Goal: Transaction & Acquisition: Purchase product/service

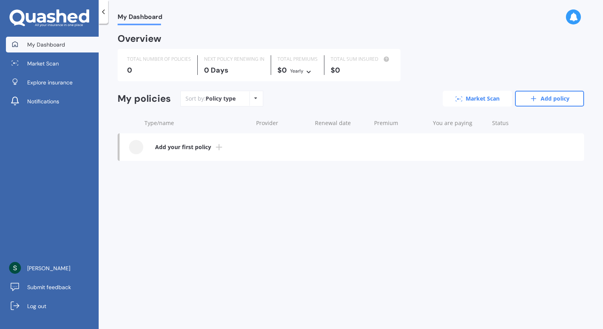
click at [464, 93] on link "Market Scan" at bounding box center [477, 99] width 69 height 16
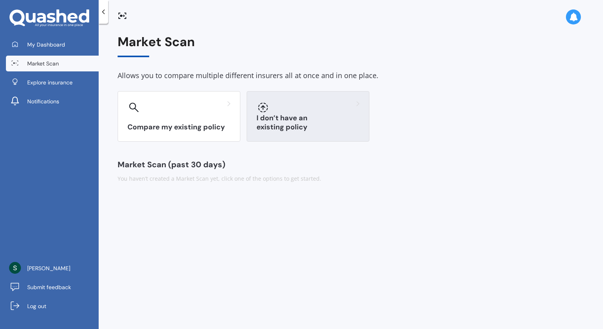
click at [270, 136] on div "I don’t have an existing policy" at bounding box center [308, 116] width 123 height 51
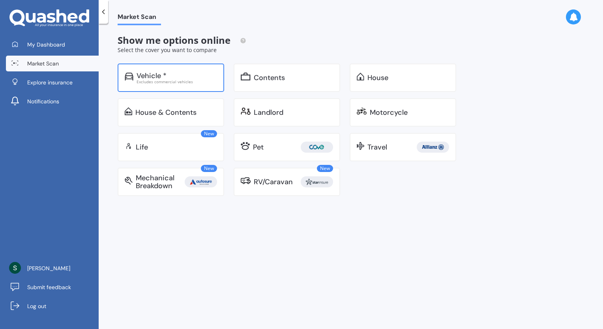
click at [202, 75] on div "Vehicle *" at bounding box center [177, 76] width 81 height 8
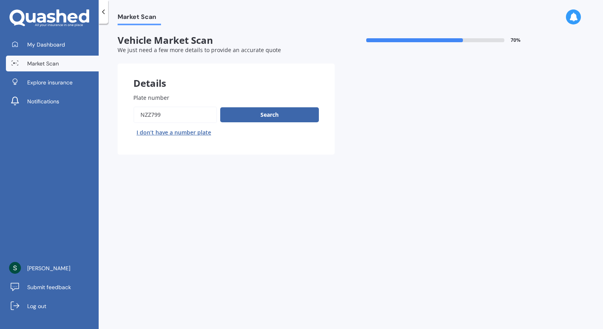
drag, startPoint x: 193, startPoint y: 111, endPoint x: 133, endPoint y: 108, distance: 60.1
click at [133, 108] on div "Plate number Search I don’t have a number plate" at bounding box center [226, 116] width 217 height 77
type input "put45"
click at [256, 113] on button "Search" at bounding box center [269, 114] width 99 height 15
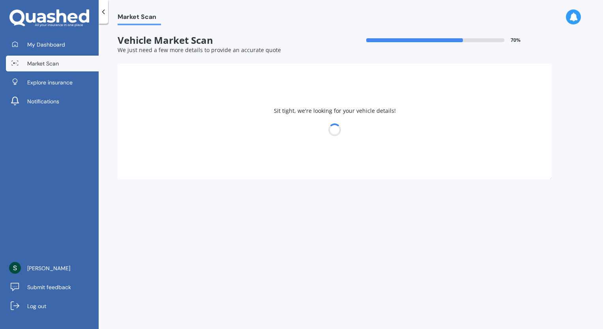
select select "04"
select select "11"
select select "1976"
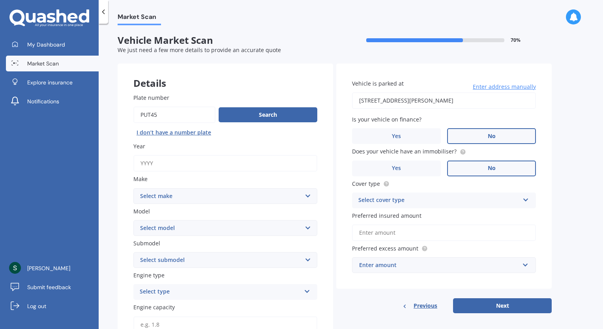
click at [221, 162] on input "Year" at bounding box center [225, 163] width 184 height 17
type input "2023"
click at [208, 199] on select "Select make AC ALFA ROMEO ASTON [PERSON_NAME] AUDI AUSTIN BEDFORD Bentley BMW B…" at bounding box center [225, 196] width 184 height 16
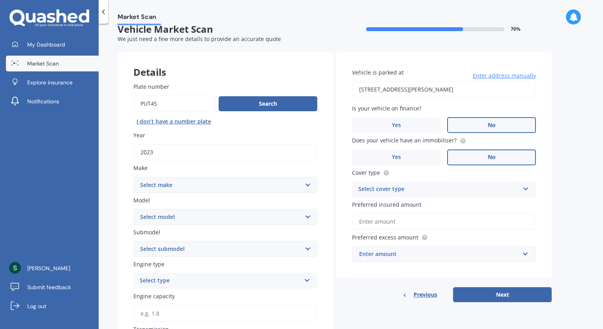
click at [202, 190] on select "Select make AC ALFA ROMEO ASTON [PERSON_NAME] AUDI AUSTIN BEDFORD Bentley BMW B…" at bounding box center [225, 185] width 184 height 16
select select "KIA"
click at [133, 177] on select "Select make AC ALFA ROMEO ASTON [PERSON_NAME] AUDI AUSTIN BEDFORD Bentley BMW B…" at bounding box center [225, 185] width 184 height 16
click at [159, 216] on select "Select model Carens [DATE] CERATO Ceres Credos EV6 K2900 Magentis Mentor Niro O…" at bounding box center [225, 217] width 184 height 16
select select "STONIC"
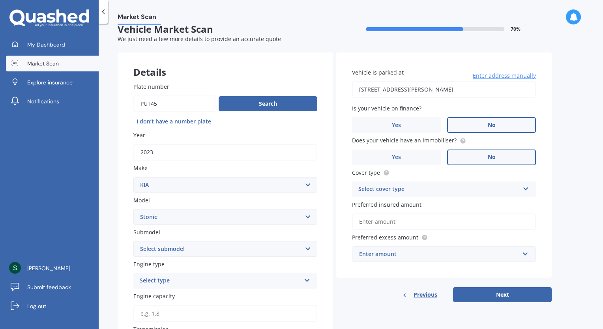
click at [133, 209] on select "Select model Carens [DATE] CERATO Ceres Credos EV6 K2900 Magentis Mentor Niro O…" at bounding box center [225, 217] width 184 height 16
drag, startPoint x: 182, startPoint y: 249, endPoint x: 171, endPoint y: 245, distance: 11.7
click at [171, 245] on select "Select submodel (All other) EX Hatchback 5dr Spts Auto 6sp 1.4i GT Line Hatchba…" at bounding box center [225, 249] width 184 height 16
click at [121, 247] on div "Plate number Search I don’t have a number plate Year [DATE] Make Select make AC…" at bounding box center [226, 299] width 216 height 464
click at [193, 285] on div "Select type" at bounding box center [220, 280] width 161 height 9
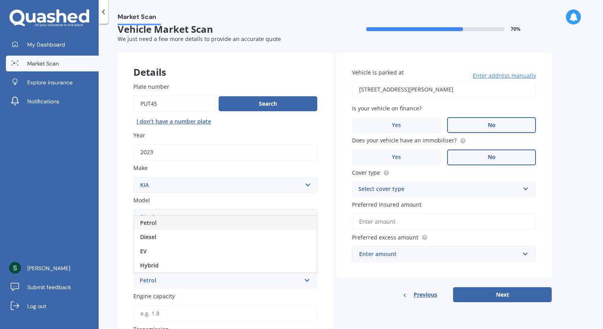
click at [189, 221] on div "Petrol" at bounding box center [225, 223] width 183 height 14
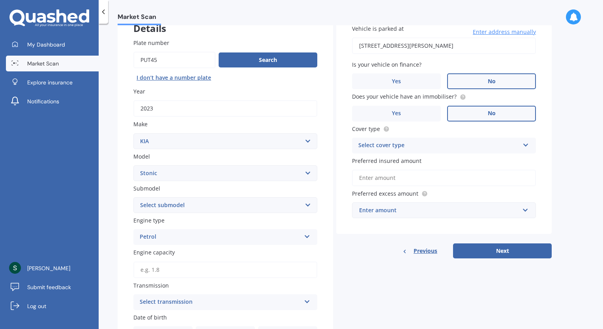
scroll to position [55, 0]
click at [200, 271] on input "Engine capacity" at bounding box center [225, 269] width 184 height 17
type input "1.4"
click at [200, 304] on div "Select transmission" at bounding box center [220, 301] width 161 height 9
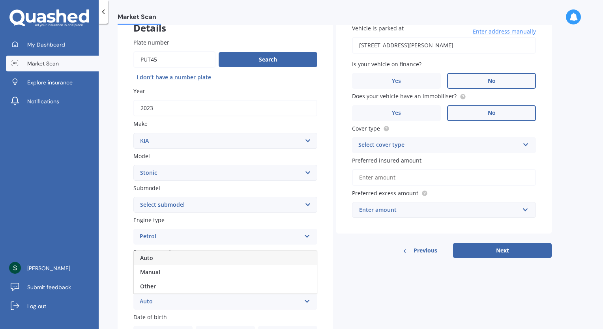
click at [186, 259] on div "Auto" at bounding box center [225, 258] width 183 height 14
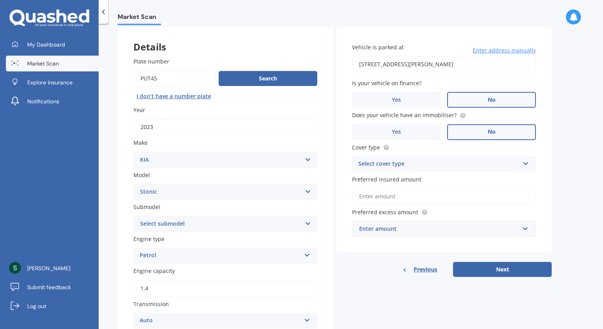
scroll to position [0, 0]
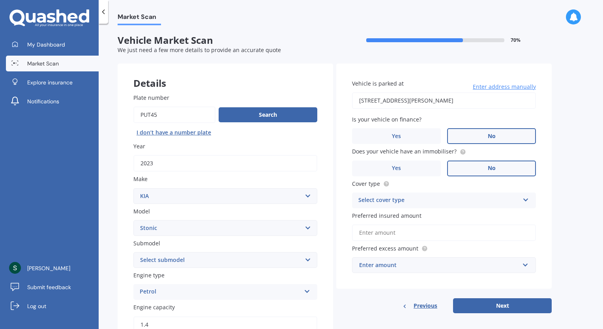
click at [399, 200] on div "Select cover type" at bounding box center [439, 200] width 161 height 9
click at [399, 200] on div "Comprehensive" at bounding box center [439, 200] width 161 height 9
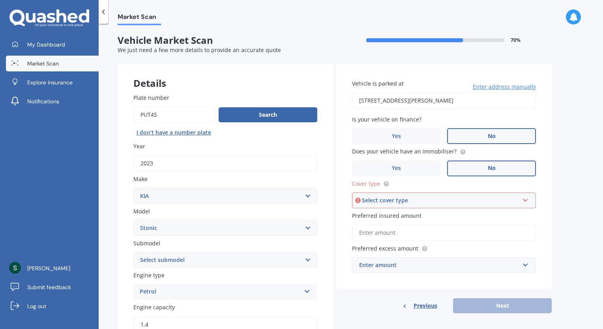
click at [399, 200] on div "Select cover type" at bounding box center [440, 200] width 157 height 9
click at [398, 214] on span "Comprehensive" at bounding box center [380, 216] width 42 height 8
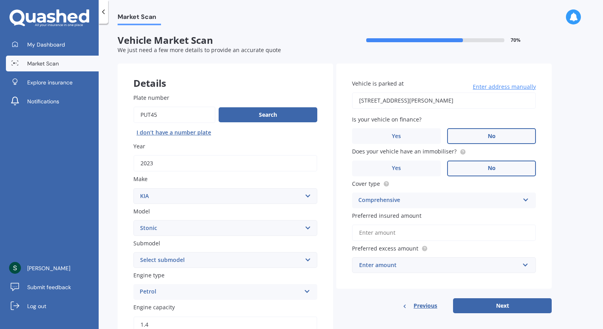
click at [399, 234] on input "Preferred insured amount" at bounding box center [444, 233] width 184 height 17
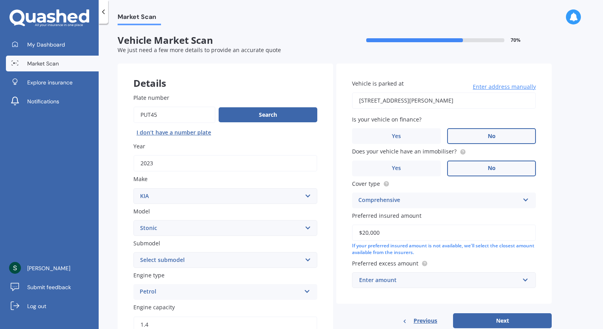
type input "$20,000"
click at [370, 284] on div "Enter amount" at bounding box center [439, 280] width 160 height 9
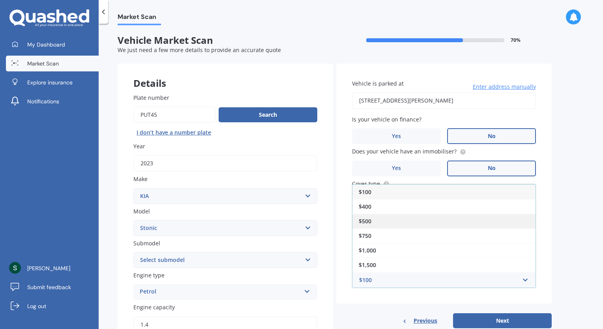
click at [372, 217] on div "$500" at bounding box center [444, 221] width 183 height 15
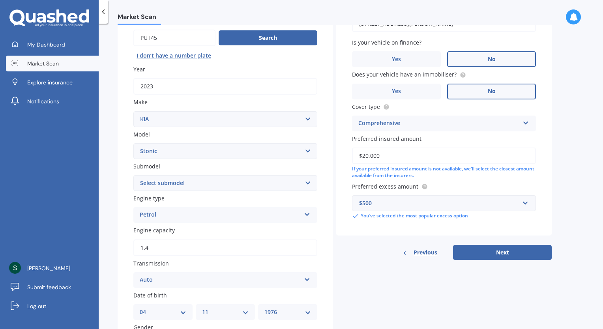
scroll to position [79, 0]
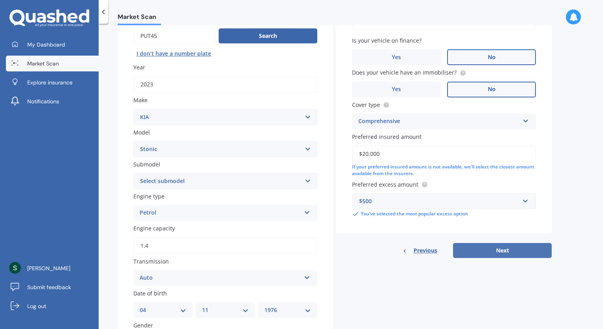
click at [506, 249] on button "Next" at bounding box center [502, 250] width 99 height 15
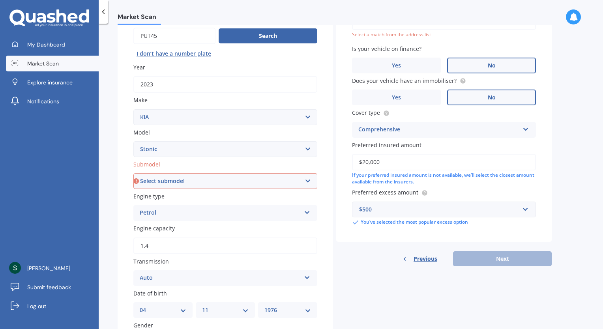
click at [308, 184] on select "Select submodel (All other) EX Hatchback 5dr Spts Auto 6sp 1.4i GT Line Hatchba…" at bounding box center [225, 181] width 184 height 16
click at [200, 179] on select "Select submodel (All other) EX Hatchback 5dr Spts Auto 6sp 1.4i GT Line Hatchba…" at bounding box center [225, 181] width 184 height 16
click at [232, 182] on select "Select submodel (All other) EX Hatchback 5dr Spts Auto 6sp 1.4i GT Line Hatchba…" at bounding box center [225, 181] width 184 height 16
click at [241, 181] on select "Select submodel (All other) EX Hatchback 5dr Spts Auto 6sp 1.4i GT Line Hatchba…" at bounding box center [225, 181] width 184 height 16
select select "LIMITED HATCHBACK 5DR SPTS AUTO 6SP 1.4I"
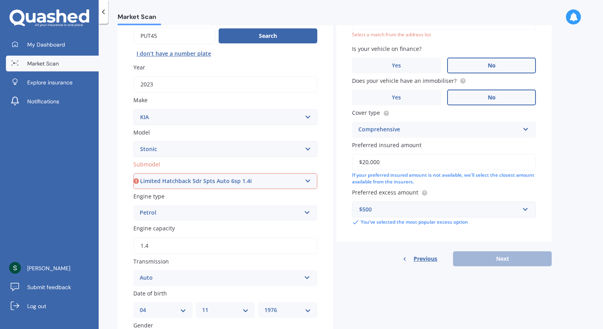
click at [133, 173] on select "Select submodel (All other) EX Hatchback 5dr Spts Auto 6sp 1.4i GT Line Hatchba…" at bounding box center [225, 181] width 184 height 16
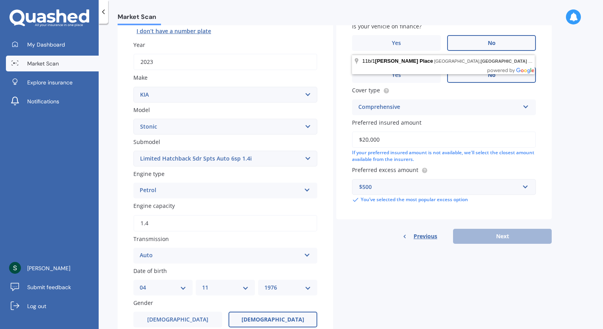
scroll to position [103, 0]
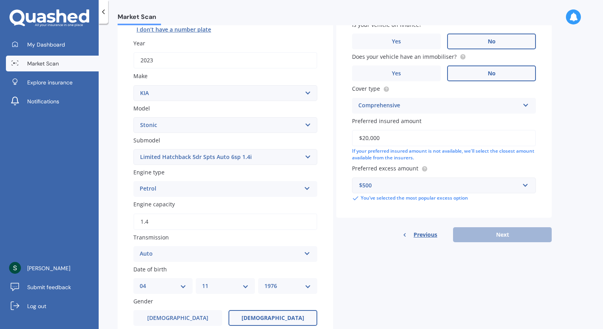
drag, startPoint x: 430, startPoint y: 255, endPoint x: 398, endPoint y: 266, distance: 33.8
click at [398, 266] on div "Details Plate number Search I don’t have a number plate Year [DATE] Make Select…" at bounding box center [335, 200] width 434 height 478
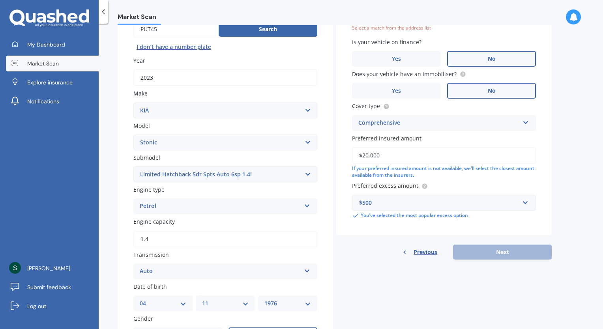
scroll to position [0, 0]
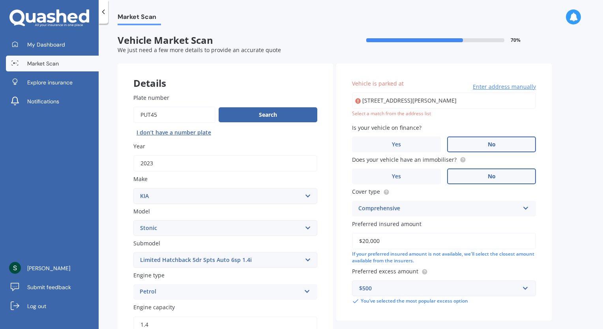
click at [179, 118] on input "Plate number" at bounding box center [174, 115] width 82 height 17
type input "put47"
click at [273, 110] on button "Search" at bounding box center [268, 114] width 99 height 15
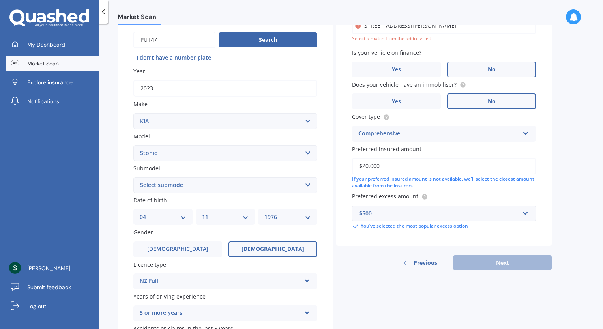
scroll to position [78, 0]
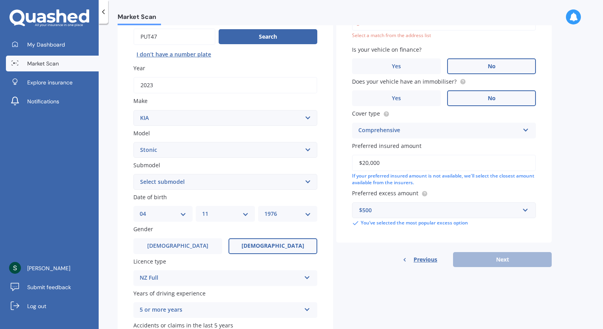
click at [195, 180] on select "Select submodel (All other) EX Hatchback 5dr Spts Auto 6sp 1.4i GT Line Hatchba…" at bounding box center [225, 182] width 184 height 16
select select "LIMITED HATCHBACK 5DR SPTS AUTO 6SP 1.4I"
click at [133, 174] on select "Select submodel (All other) EX Hatchback 5dr Spts Auto 6sp 1.4i GT Line Hatchba…" at bounding box center [225, 182] width 184 height 16
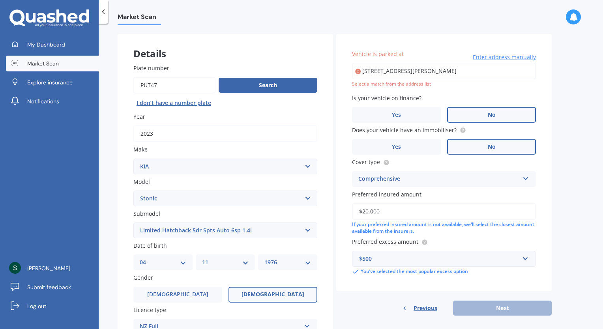
scroll to position [13, 0]
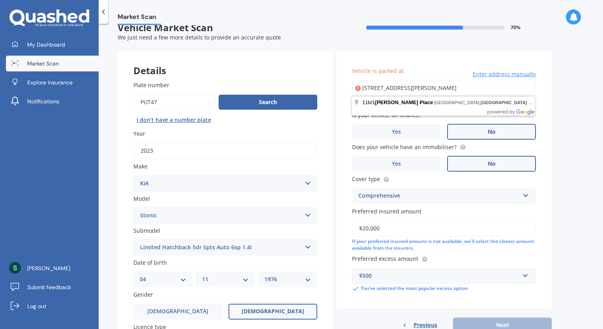
click at [439, 90] on input "[STREET_ADDRESS][PERSON_NAME]" at bounding box center [444, 88] width 184 height 17
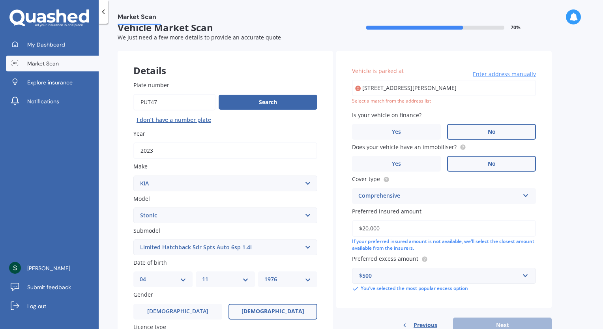
click at [242, 245] on select "Select submodel (All other) EX Hatchback 5dr Spts Auto 6sp 1.4i GT Line Hatchba…" at bounding box center [225, 248] width 184 height 16
click at [204, 247] on select "Select submodel (All other) EX Hatchback 5dr Spts Auto 6sp 1.4i GT Line Hatchba…" at bounding box center [225, 248] width 184 height 16
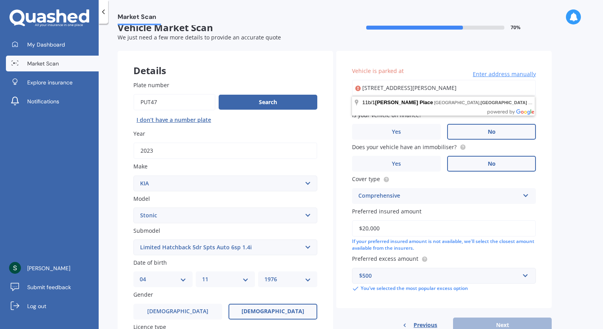
click at [438, 88] on input "[STREET_ADDRESS][PERSON_NAME]" at bounding box center [444, 88] width 184 height 17
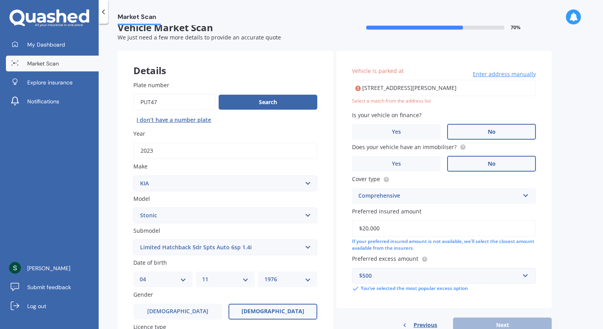
type input "[STREET_ADDRESS][PERSON_NAME]"
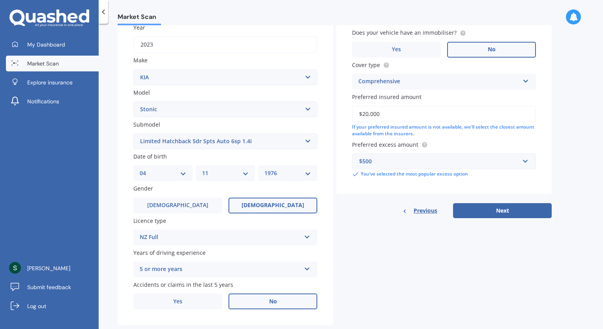
scroll to position [135, 0]
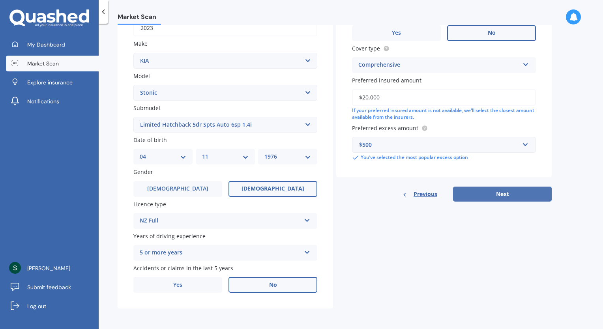
click at [484, 196] on button "Next" at bounding box center [502, 194] width 99 height 15
select select "04"
select select "11"
select select "1976"
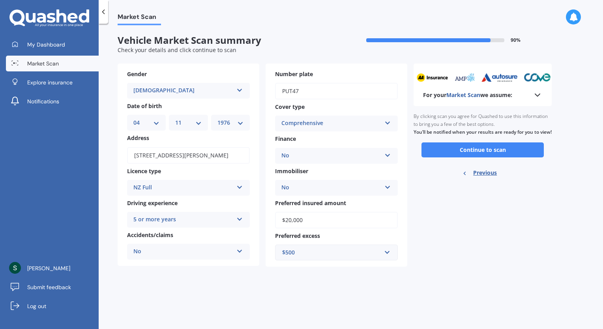
scroll to position [0, 0]
click at [480, 158] on button "Continue to scan" at bounding box center [483, 150] width 122 height 15
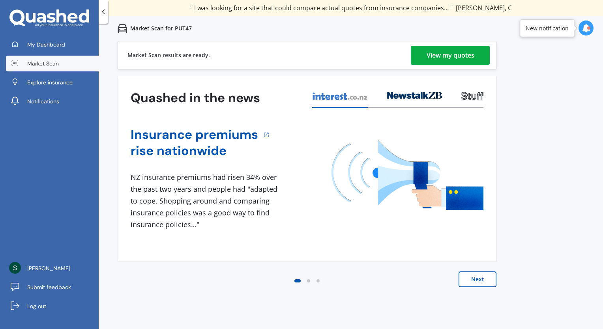
click at [454, 56] on div "View my quotes" at bounding box center [451, 55] width 48 height 19
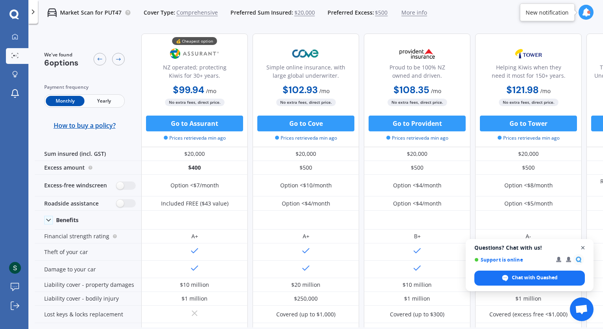
click at [584, 248] on span "Close chat" at bounding box center [584, 248] width 10 height 10
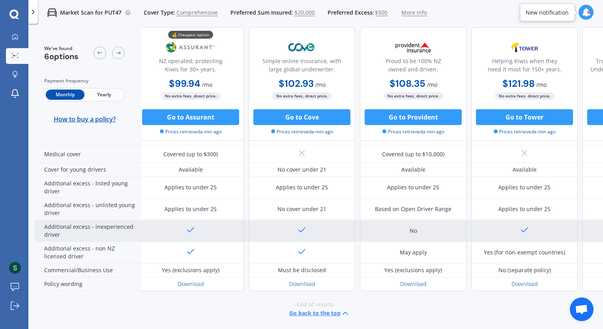
scroll to position [385, 0]
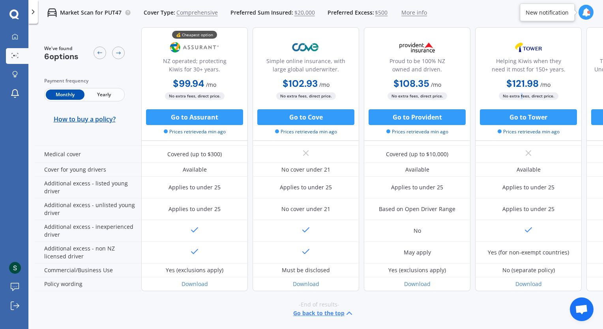
drag, startPoint x: 521, startPoint y: 115, endPoint x: 522, endPoint y: 92, distance: 22.1
click at [522, 92] on span "No extra fees, direct price." at bounding box center [529, 96] width 60 height 8
drag, startPoint x: 522, startPoint y: 92, endPoint x: 521, endPoint y: 117, distance: 24.5
click at [521, 117] on button "Go to Tower" at bounding box center [528, 117] width 97 height 16
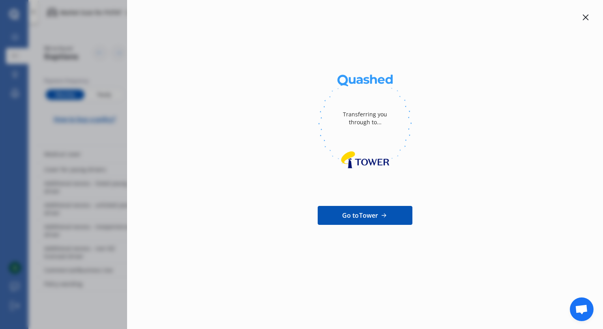
click at [276, 172] on div at bounding box center [365, 124] width 451 height 108
click at [585, 9] on div "Transferring you through to... Go to Tower" at bounding box center [365, 164] width 476 height 329
click at [585, 20] on icon at bounding box center [586, 17] width 6 height 6
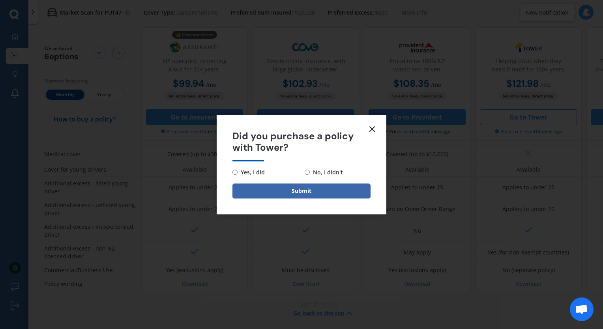
click at [306, 171] on input "No, I didn't" at bounding box center [307, 172] width 5 height 5
radio input "true"
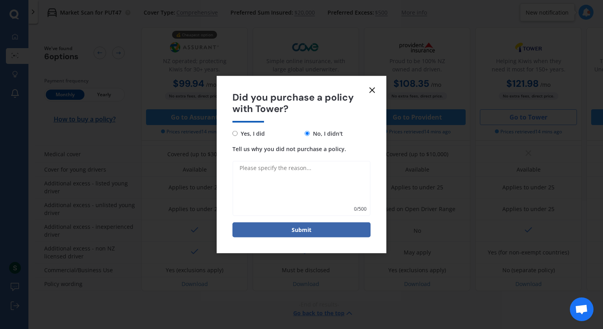
click at [374, 88] on line at bounding box center [372, 90] width 5 height 5
